Goal: Transaction & Acquisition: Subscribe to service/newsletter

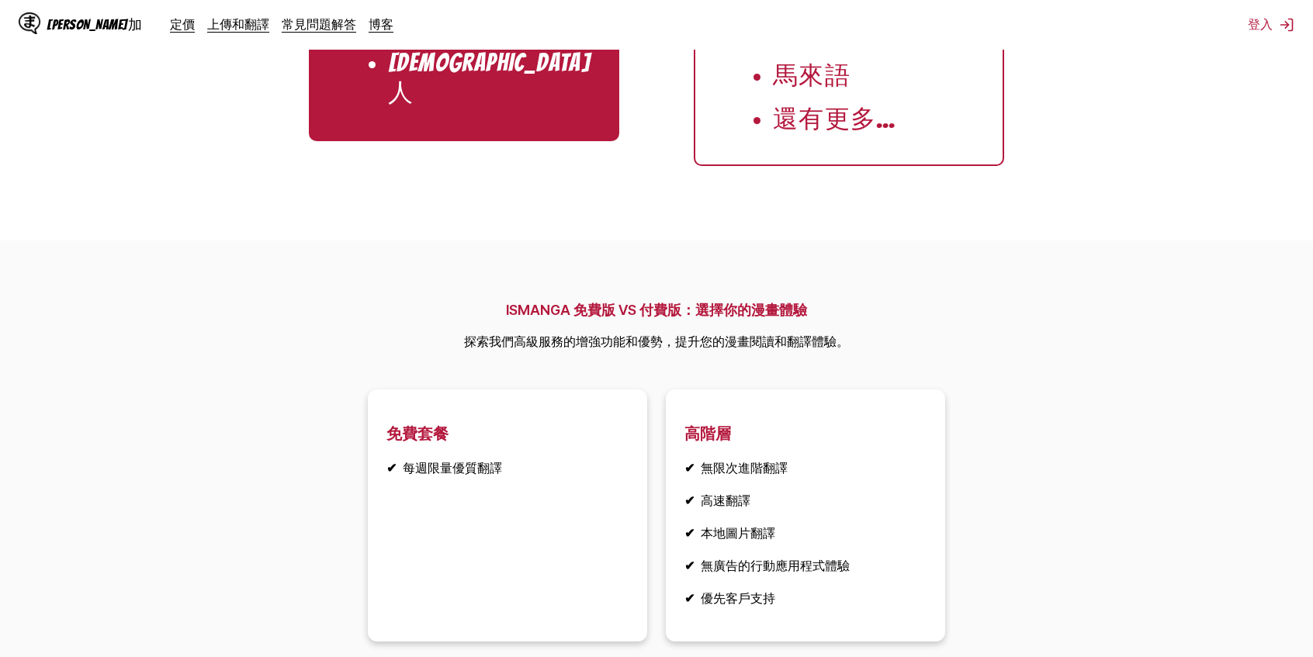
scroll to position [2096, 0]
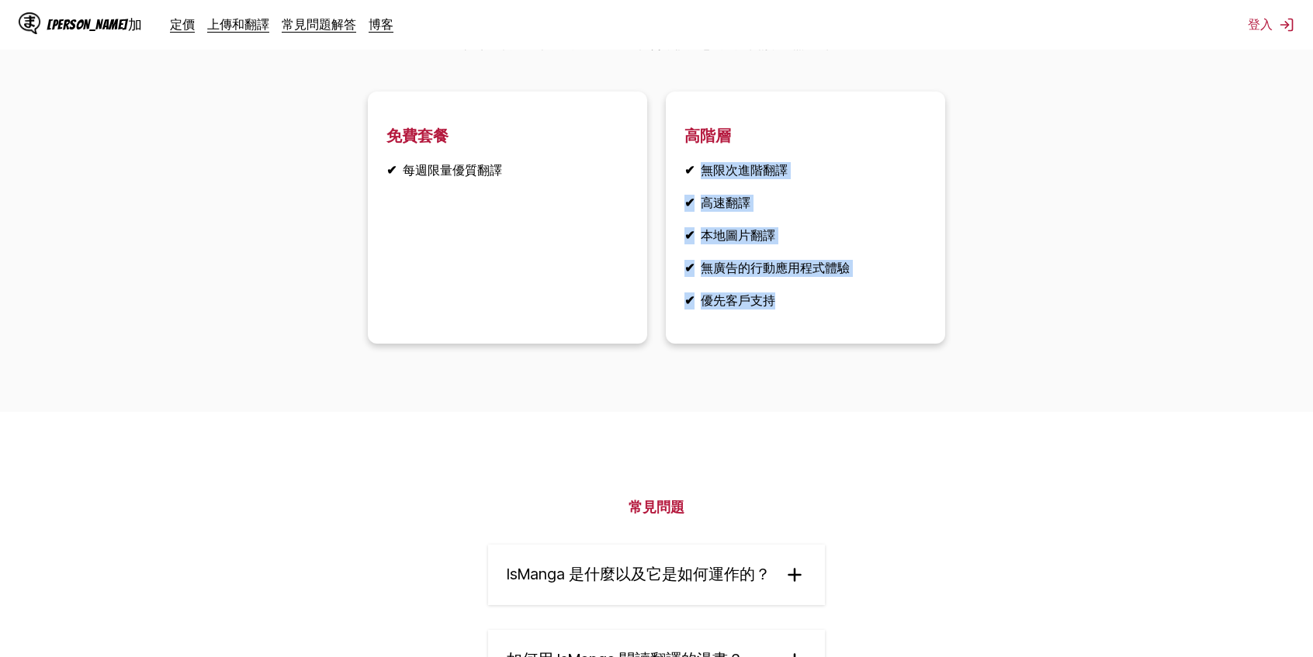
drag, startPoint x: 758, startPoint y: 220, endPoint x: 843, endPoint y: 373, distance: 175.1
click at [836, 344] on article "高階層 ✔ 無限次進階翻譯 ✔ 高速翻譯 ✔ 本地圖片翻譯 ✔ 無廣告的行動應用程式體驗 ✔ 優先客戶支持" at bounding box center [805, 218] width 279 height 252
click at [858, 413] on section "ISMANGA 免費版 VS 付費版：選擇你的漫畫體驗 探索我們高級服務的增強功能和優勢，提升您的漫畫閱讀和翻譯體驗。 免費套餐 ✔ 每週限量優質翻譯 高階層…" at bounding box center [656, 178] width 1313 height 470
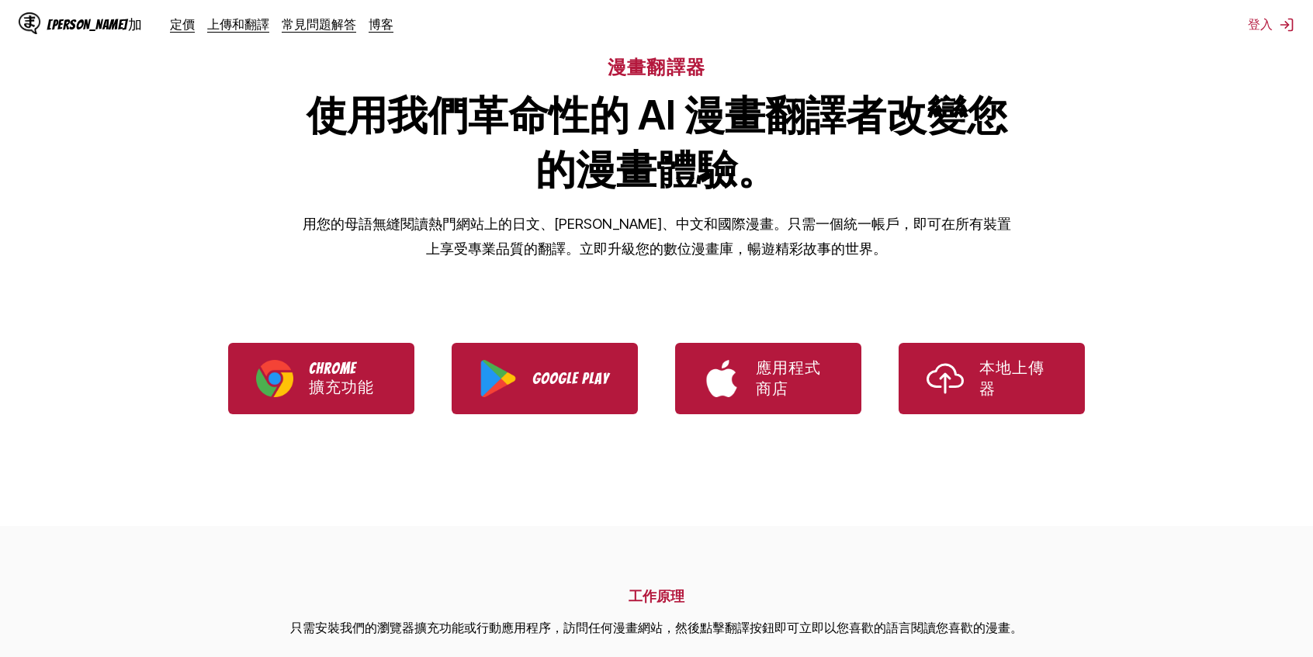
scroll to position [0, 0]
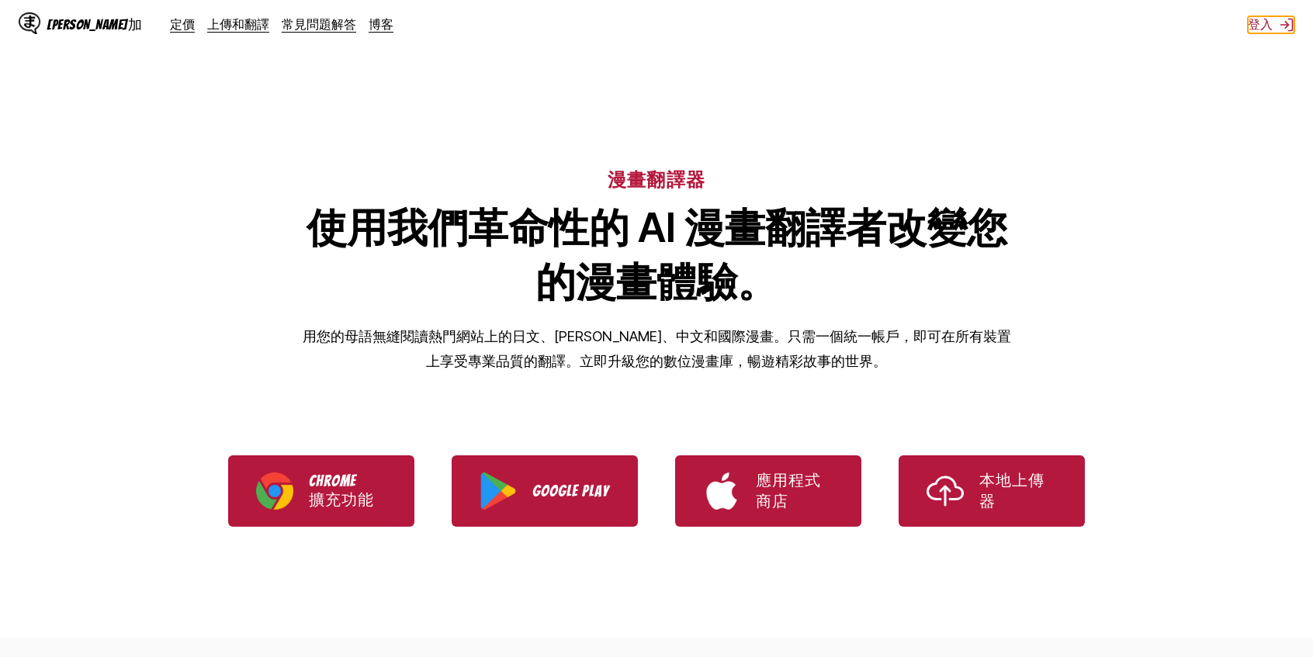
click at [1268, 27] on font "登入" at bounding box center [1260, 24] width 25 height 16
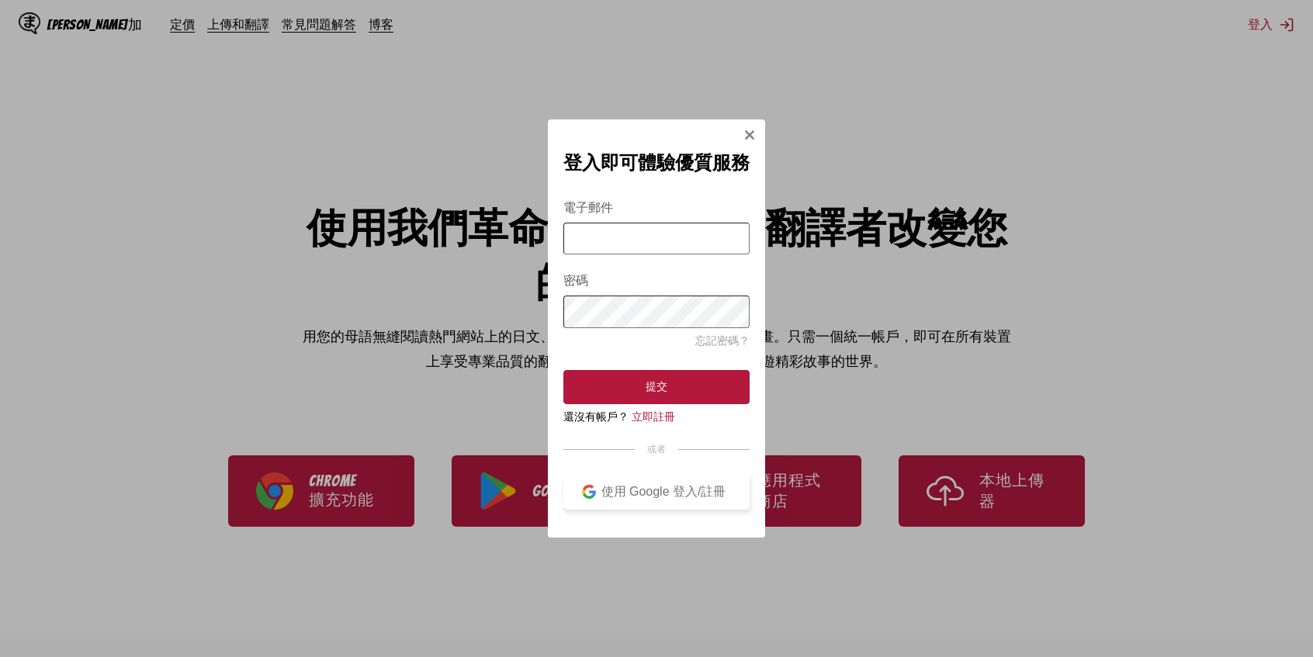
click at [675, 493] on font "使用 Google 登入/註冊" at bounding box center [664, 491] width 125 height 13
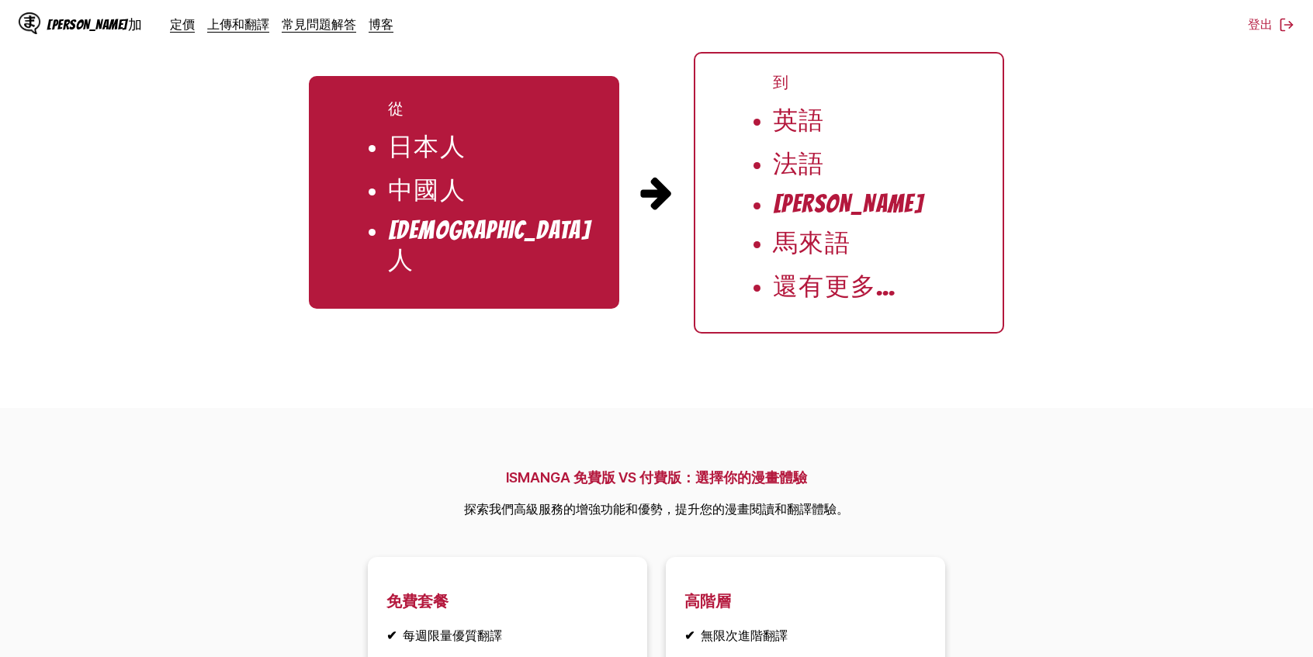
scroll to position [2018, 0]
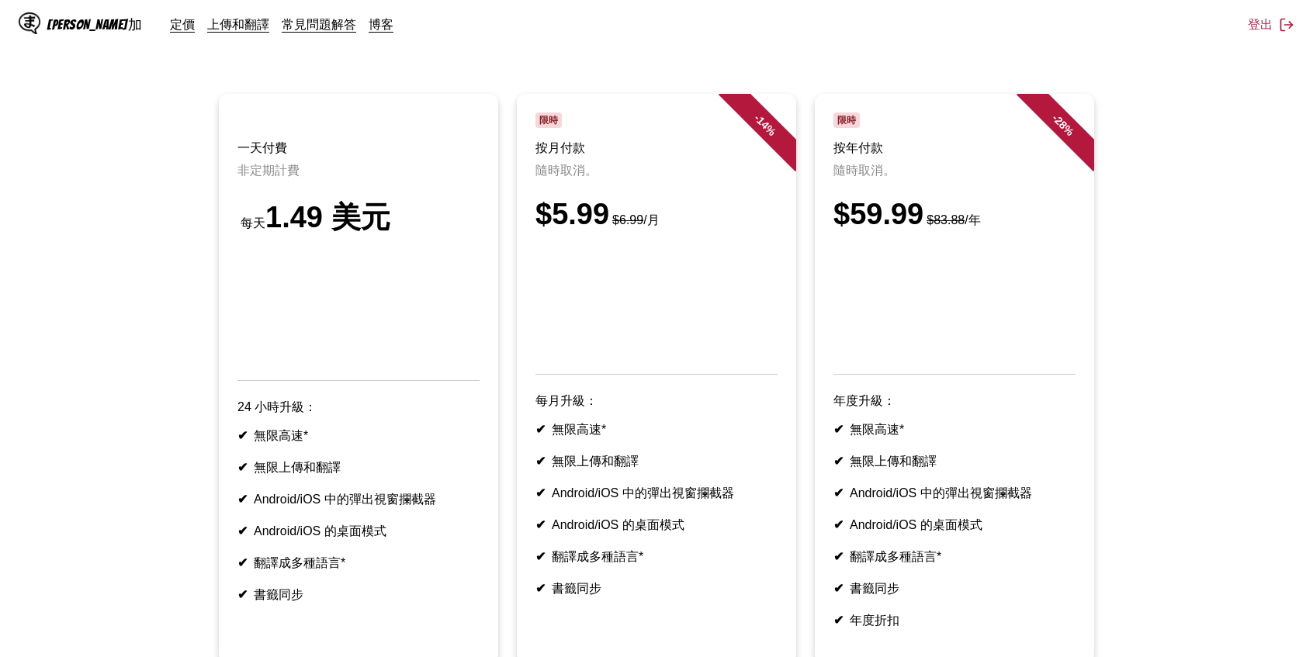
scroll to position [155, 0]
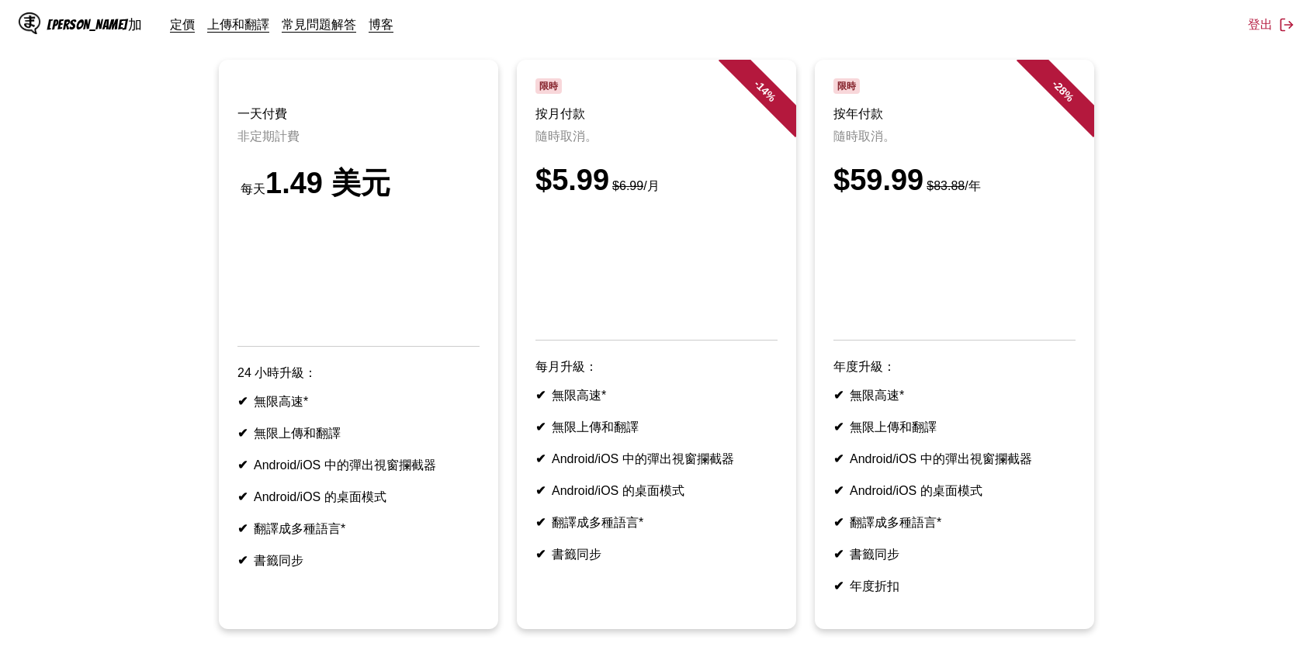
drag, startPoint x: 928, startPoint y: 194, endPoint x: 837, endPoint y: 198, distance: 90.9
click at [837, 196] on font "$59.99" at bounding box center [879, 180] width 90 height 33
click at [866, 196] on font "$59.99" at bounding box center [879, 180] width 90 height 33
drag, startPoint x: 927, startPoint y: 198, endPoint x: 841, endPoint y: 197, distance: 86.2
click at [841, 196] on font "$59.99" at bounding box center [879, 180] width 90 height 33
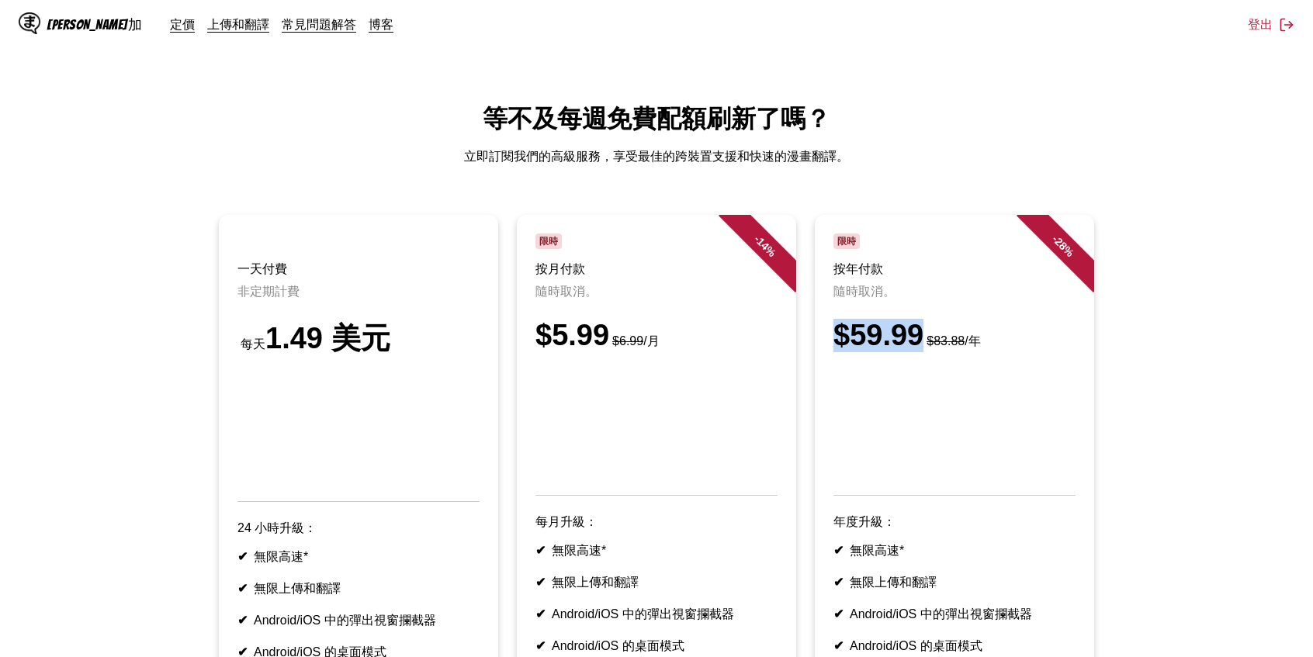
scroll to position [310, 0]
